Goal: Information Seeking & Learning: Learn about a topic

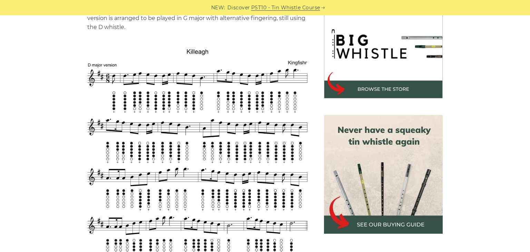
scroll to position [220, 0]
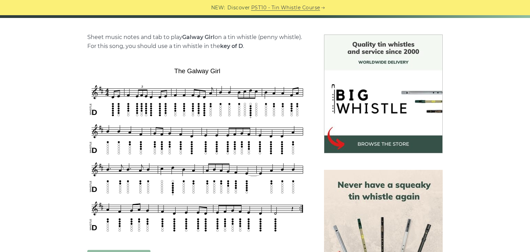
scroll to position [187, 0]
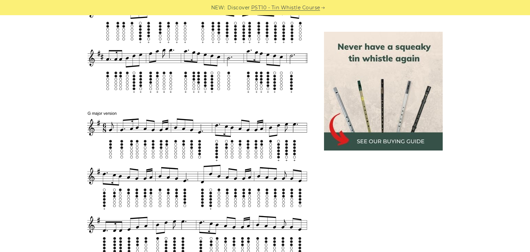
scroll to position [386, 0]
